Goal: Find specific page/section: Find specific page/section

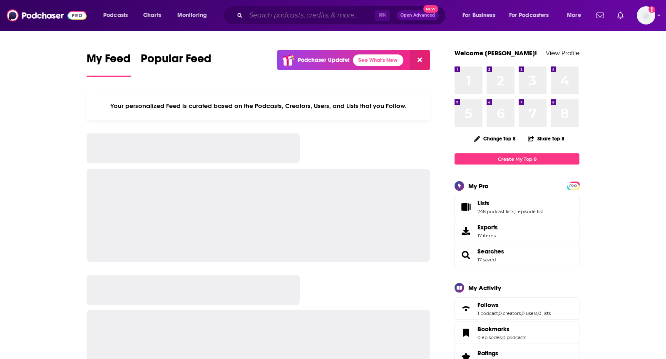
click at [331, 10] on input "Search podcasts, credits, & more..." at bounding box center [310, 15] width 129 height 13
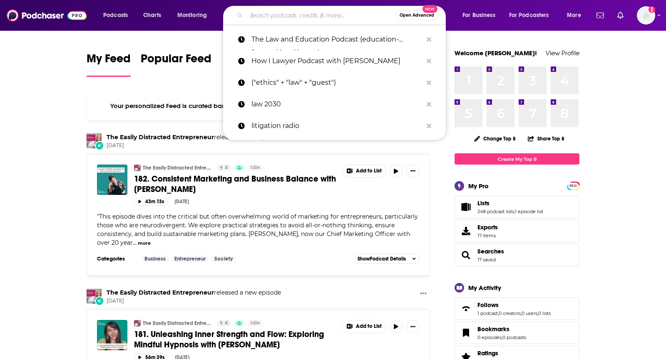
type input "m"
click at [647, 16] on img "Logged in as TeemsPR" at bounding box center [646, 15] width 18 height 18
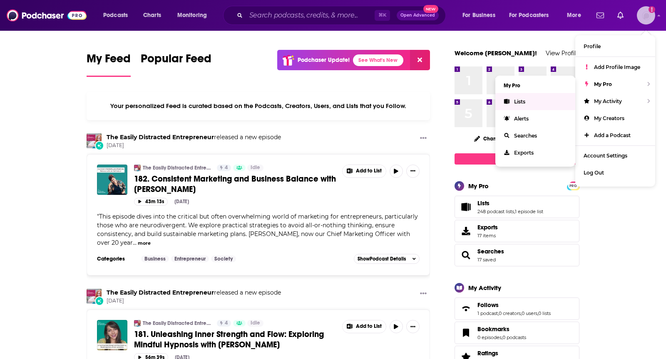
click at [534, 99] on link "Lists" at bounding box center [535, 101] width 80 height 17
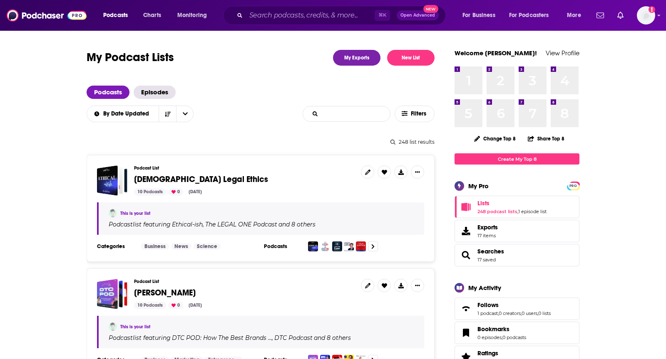
click at [342, 110] on input "List Search Input" at bounding box center [346, 114] width 87 height 15
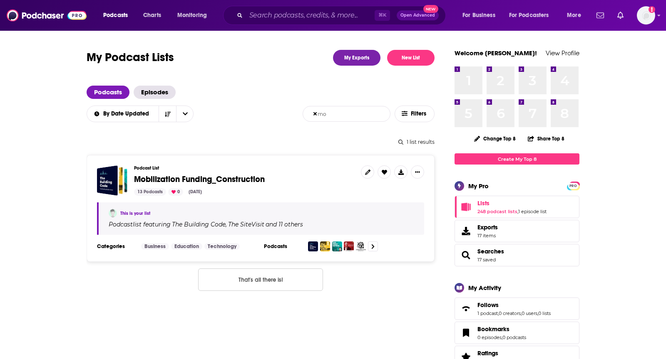
type input "m"
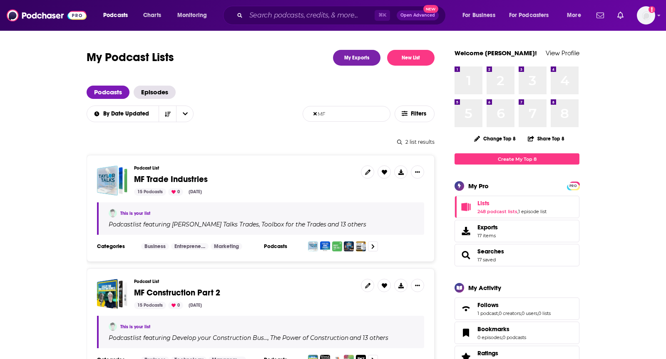
scroll to position [23, 0]
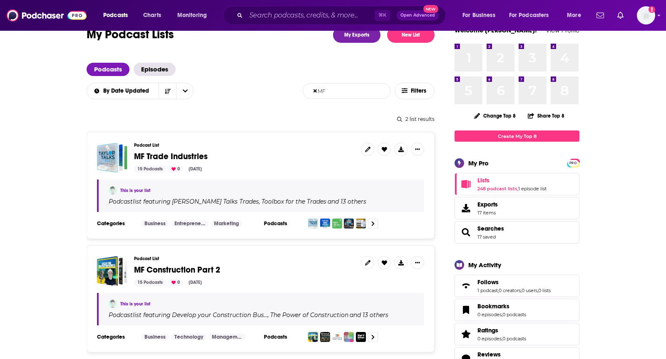
type input "MF"
click at [136, 158] on span "MF Trade Industries" at bounding box center [171, 156] width 74 height 10
